Goal: Task Accomplishment & Management: Manage account settings

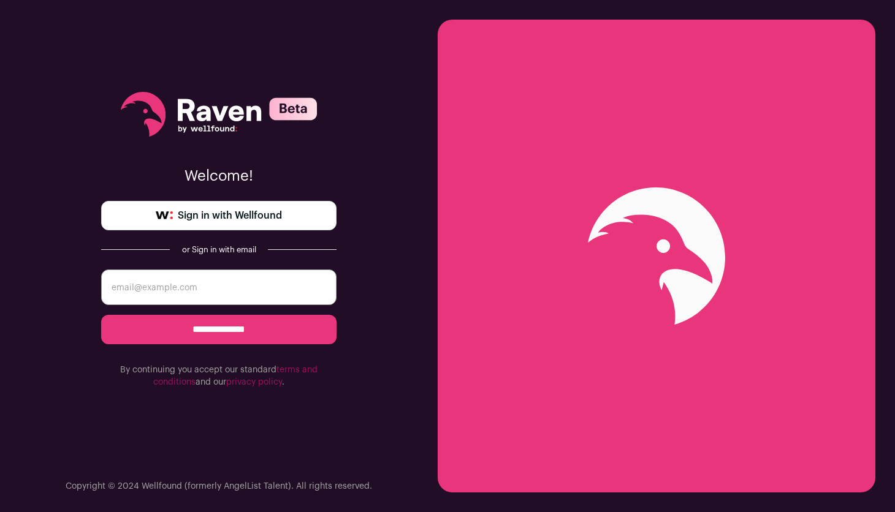
click at [255, 226] on link "Sign in with Wellfound" at bounding box center [218, 215] width 235 height 29
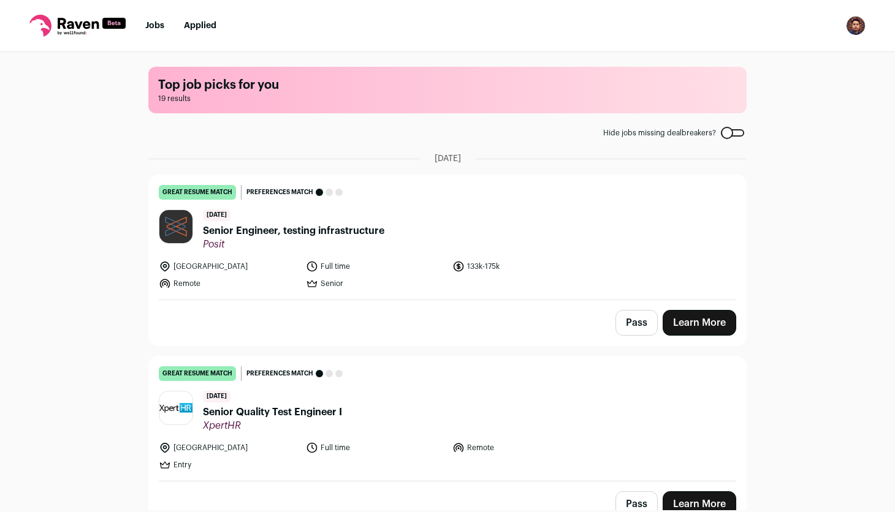
click at [858, 29] on img "Open dropdown" at bounding box center [856, 26] width 20 height 20
click at [823, 232] on div "Top job picks for you 19 results Hide jobs missing dealbreakers? [DATE] great r…" at bounding box center [447, 281] width 895 height 459
click at [200, 26] on link "Applied" at bounding box center [200, 25] width 32 height 9
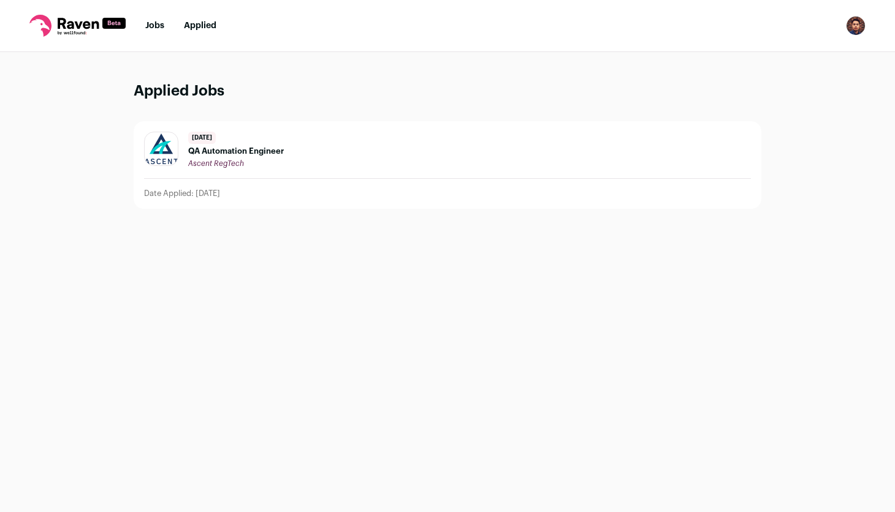
click at [64, 110] on div "Applied Jobs [DATE] QA Automation Engineer Ascent RegTech Date Applied: [DATE]" at bounding box center [447, 282] width 895 height 460
click at [155, 28] on link "Jobs" at bounding box center [154, 25] width 19 height 9
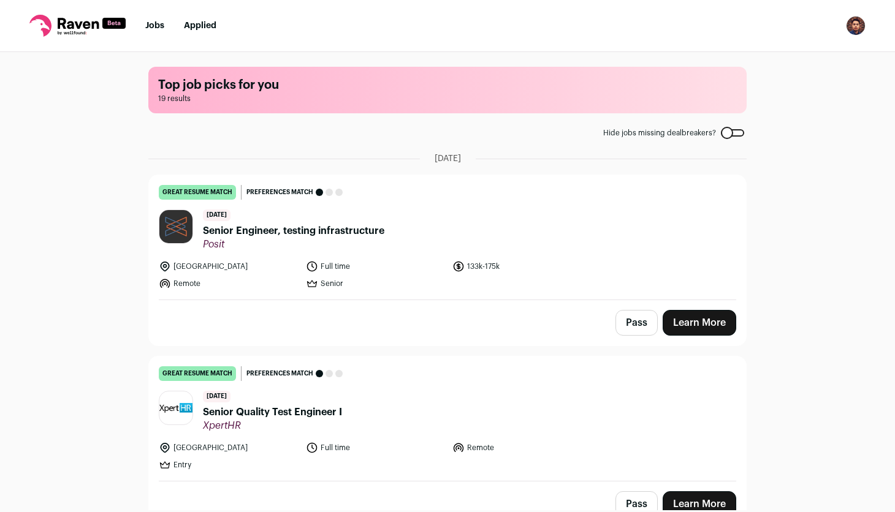
click at [856, 28] on img "Open dropdown" at bounding box center [856, 26] width 20 height 20
click at [777, 57] on link "Settings" at bounding box center [796, 56] width 135 height 29
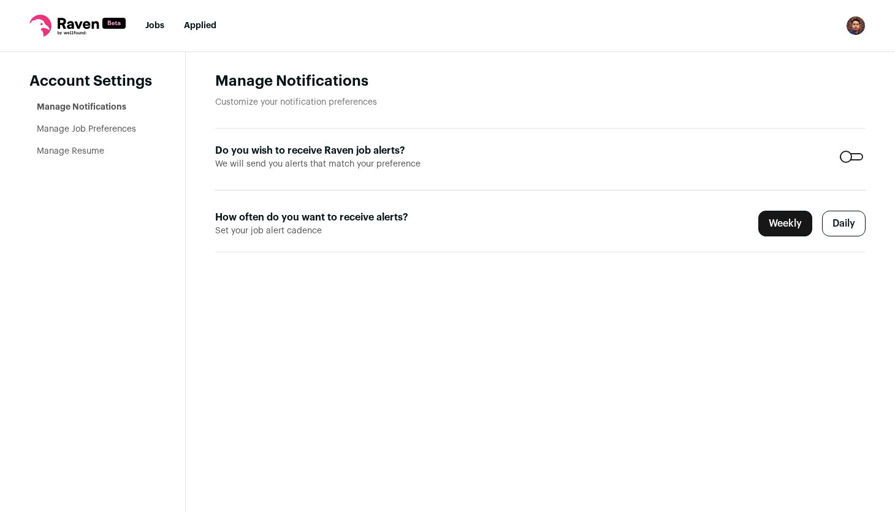
click at [87, 153] on link "Manage Resume" at bounding box center [70, 151] width 67 height 9
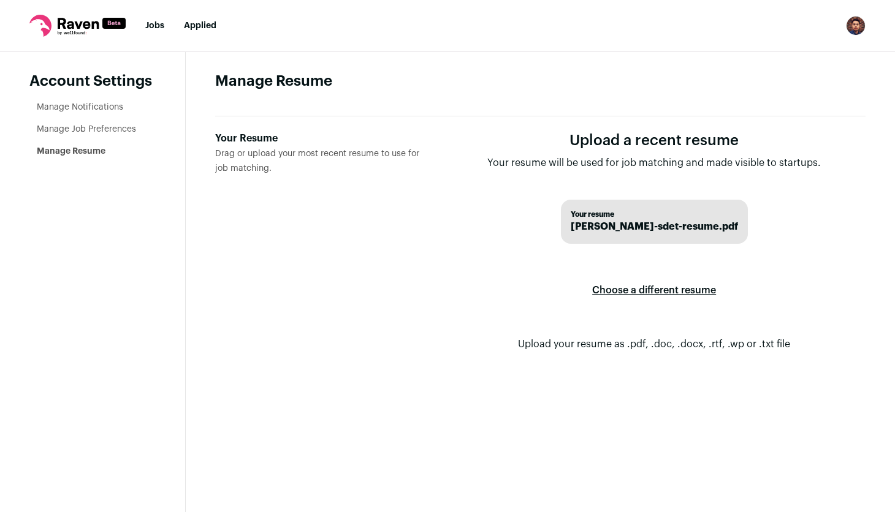
click at [639, 289] on label "Choose a different resume" at bounding box center [654, 290] width 124 height 34
click at [0, 0] on input "Your Resume Drag or upload your most recent resume to use for job matching." at bounding box center [0, 0] width 0 height 0
click at [663, 291] on label "Choose a different resume" at bounding box center [654, 290] width 124 height 34
click at [0, 0] on input "Your Resume Drag or upload your most recent resume to use for job matching." at bounding box center [0, 0] width 0 height 0
